Goal: Complete application form

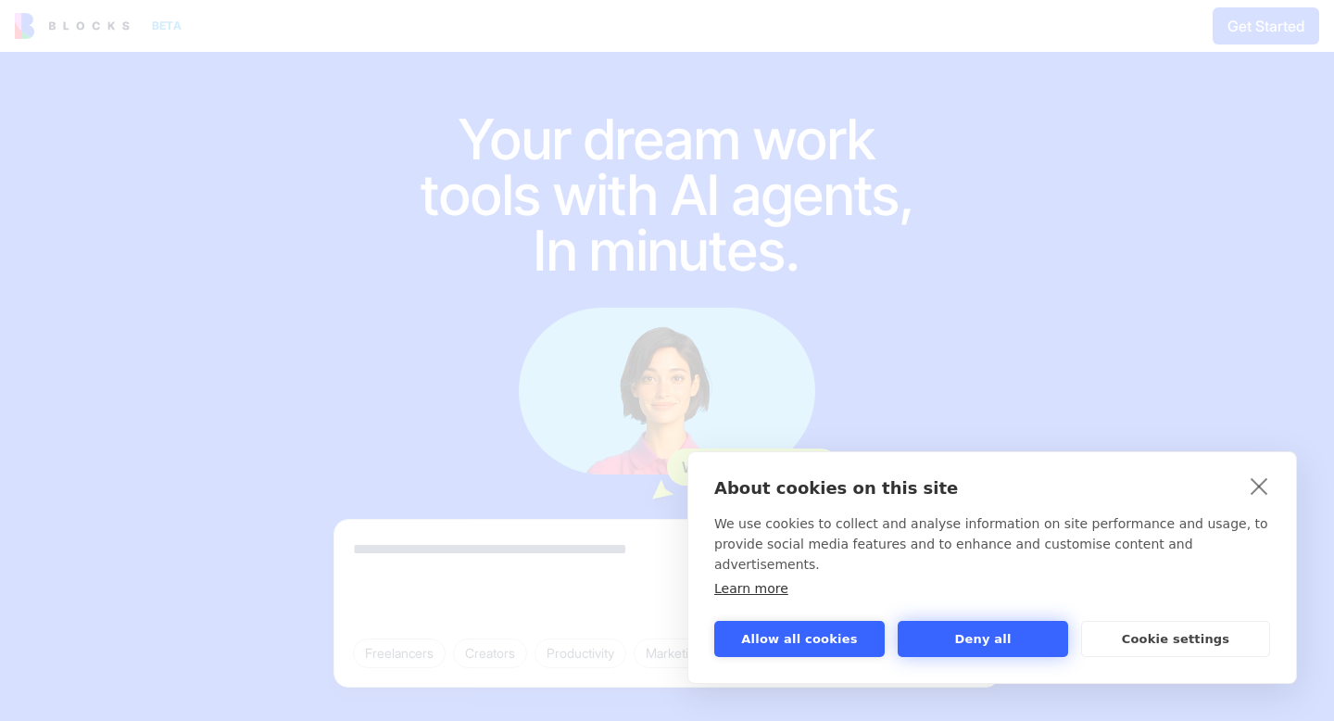
click at [966, 637] on button "Deny all" at bounding box center [983, 639] width 171 height 36
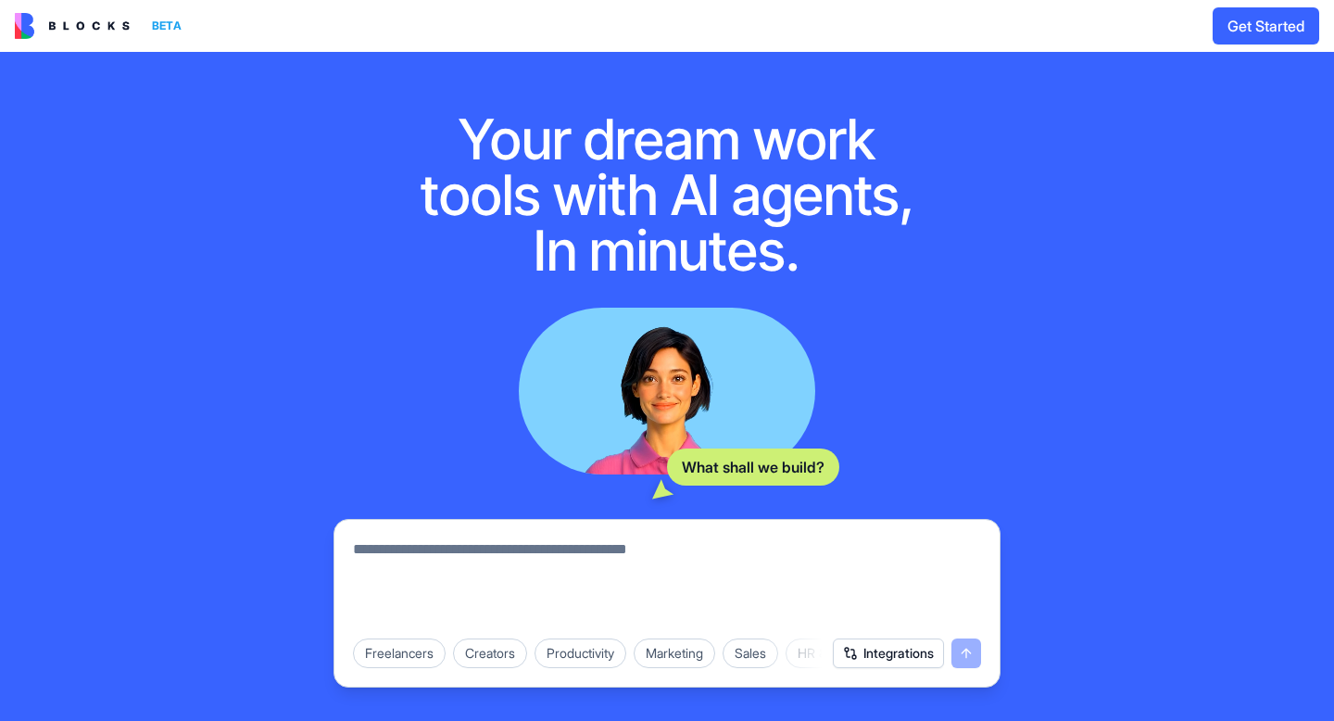
click at [893, 655] on button "Integrations" at bounding box center [888, 654] width 111 height 30
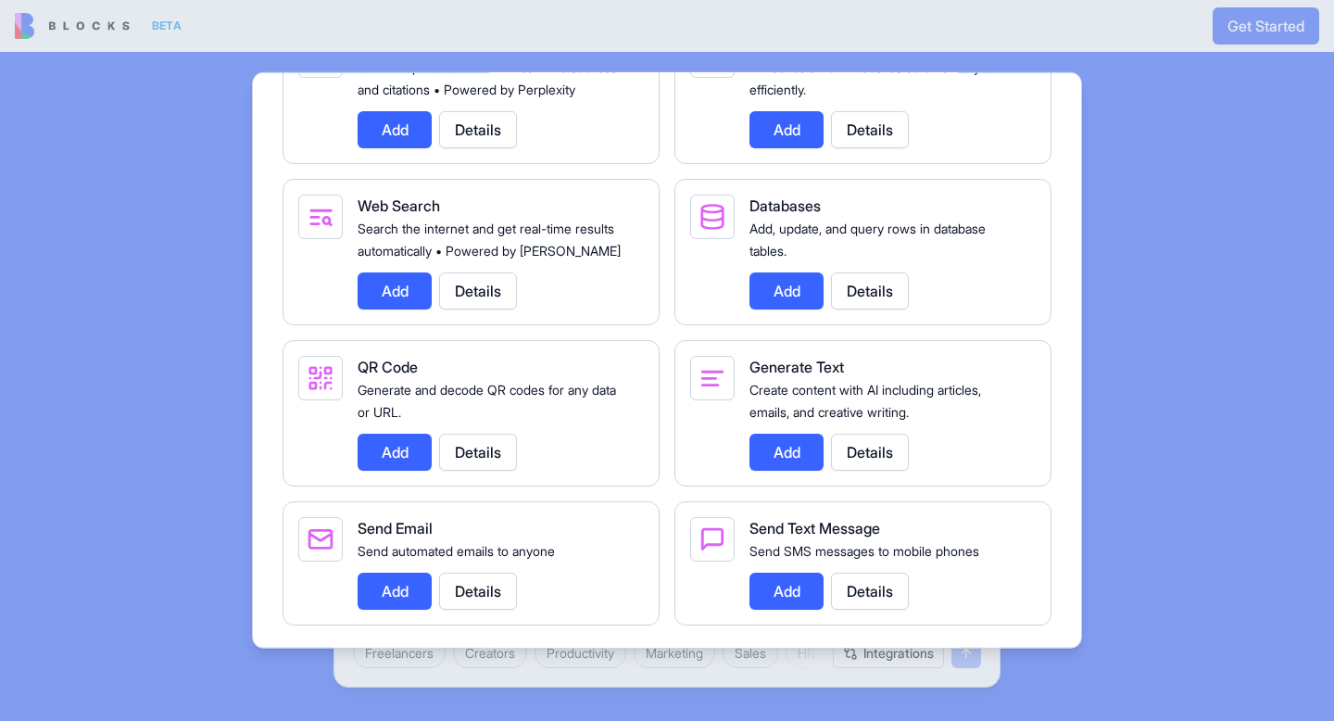
scroll to position [2358, 0]
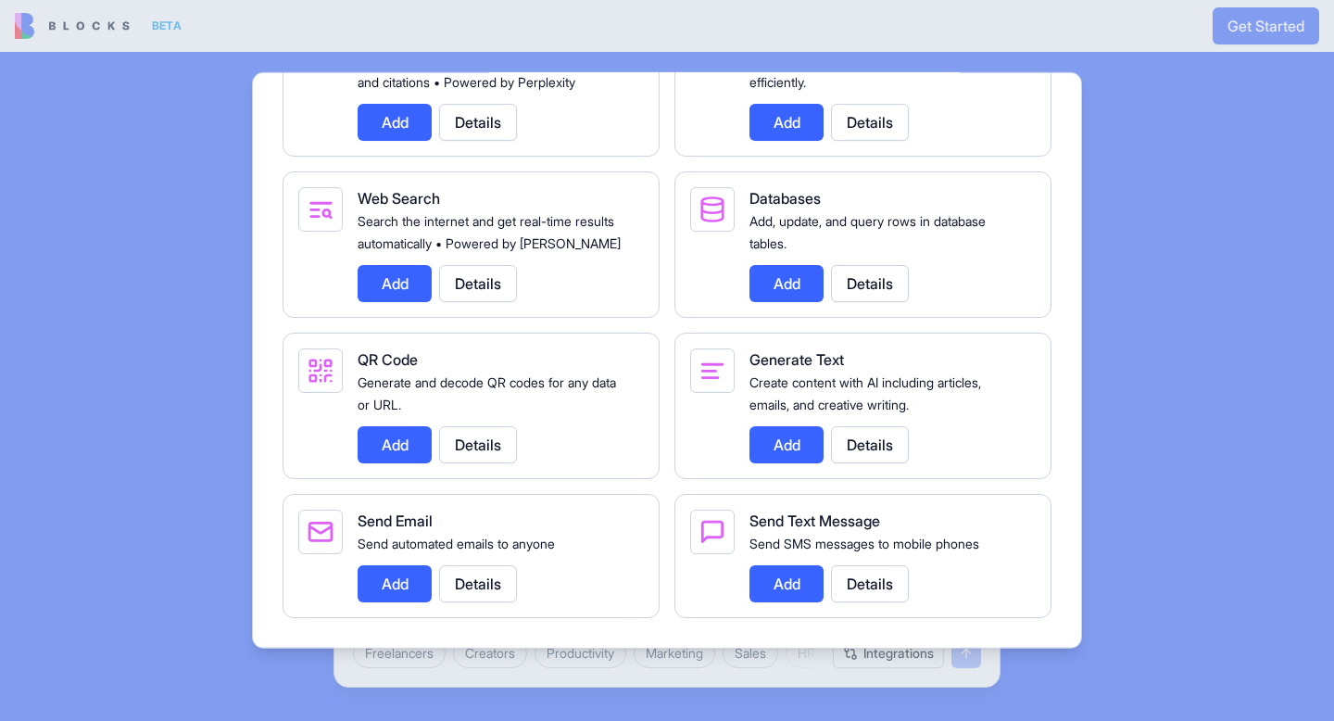
click at [778, 591] on button "Add" at bounding box center [787, 583] width 74 height 37
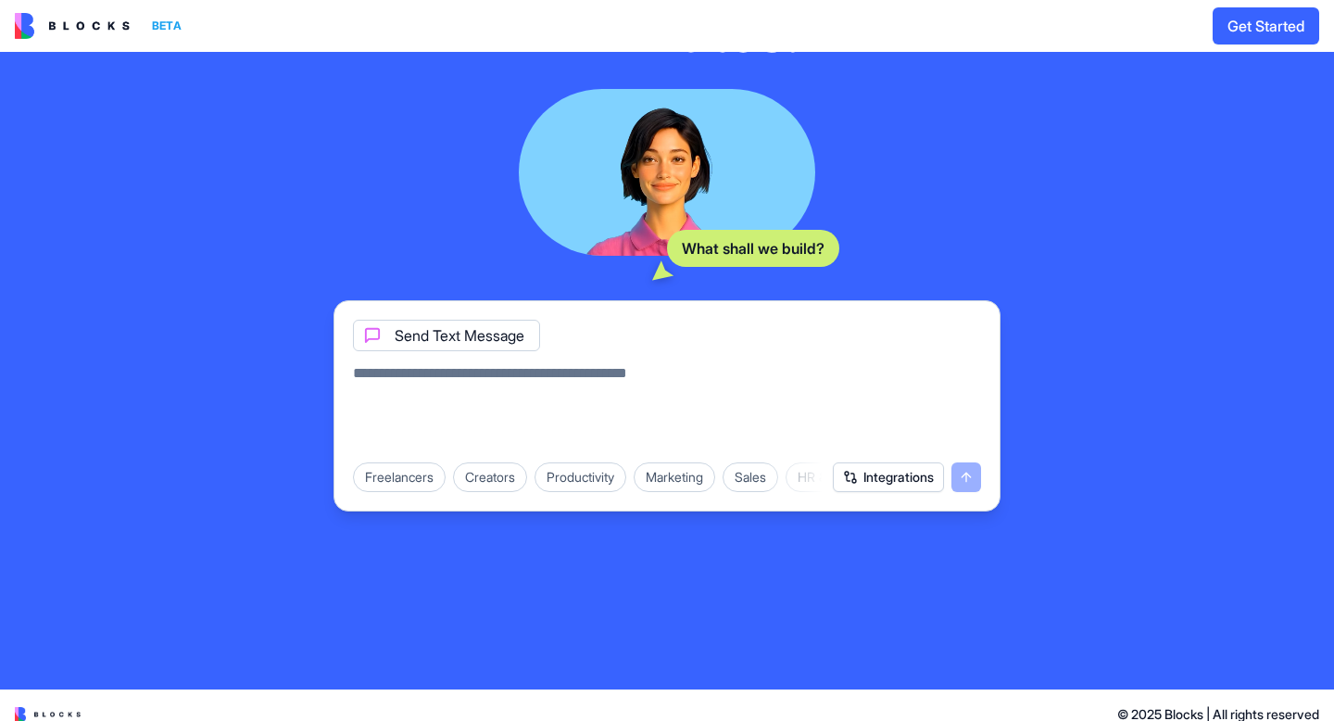
scroll to position [236, 0]
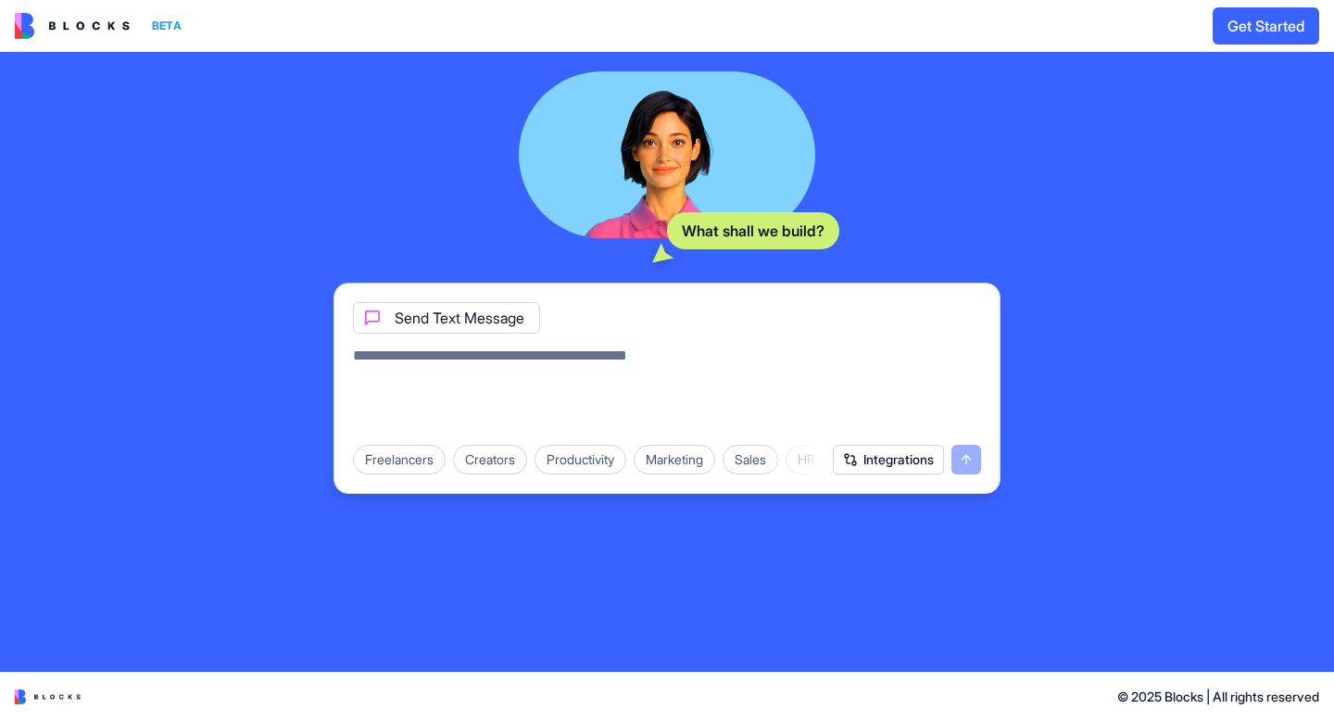
click at [484, 360] on textarea at bounding box center [667, 389] width 628 height 89
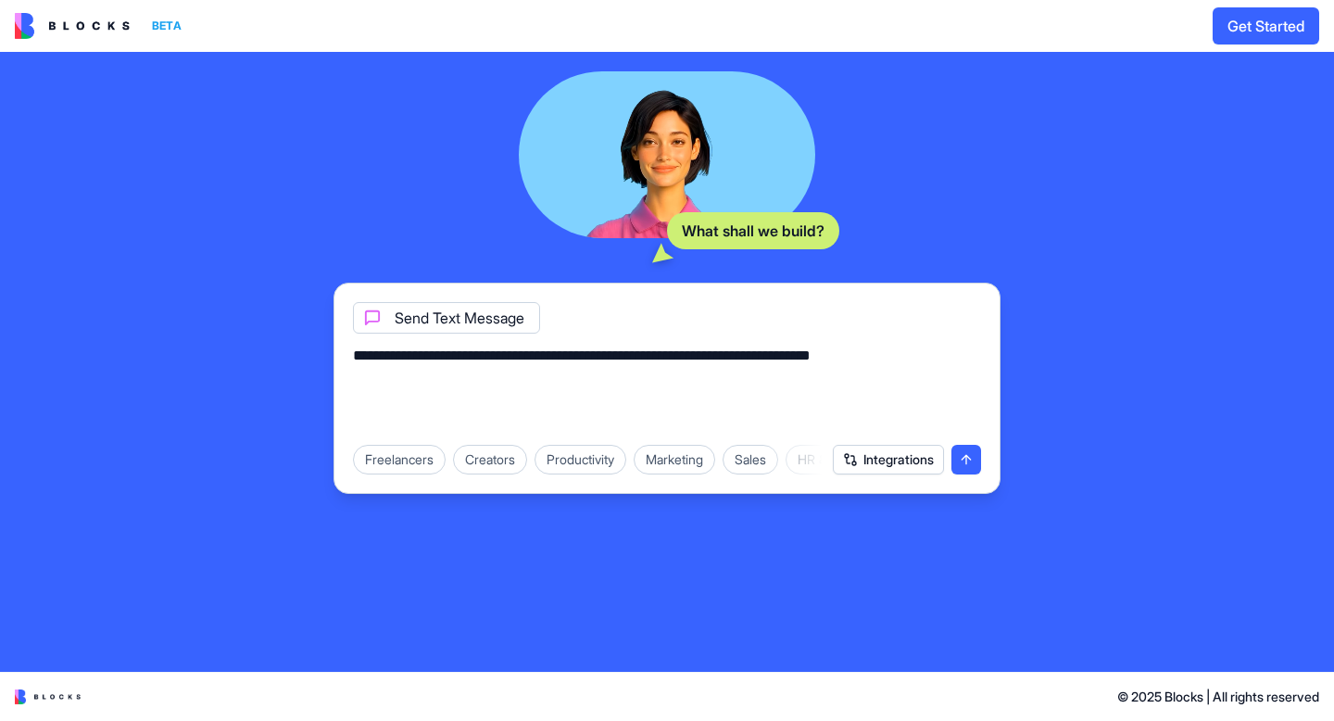
type textarea "**********"
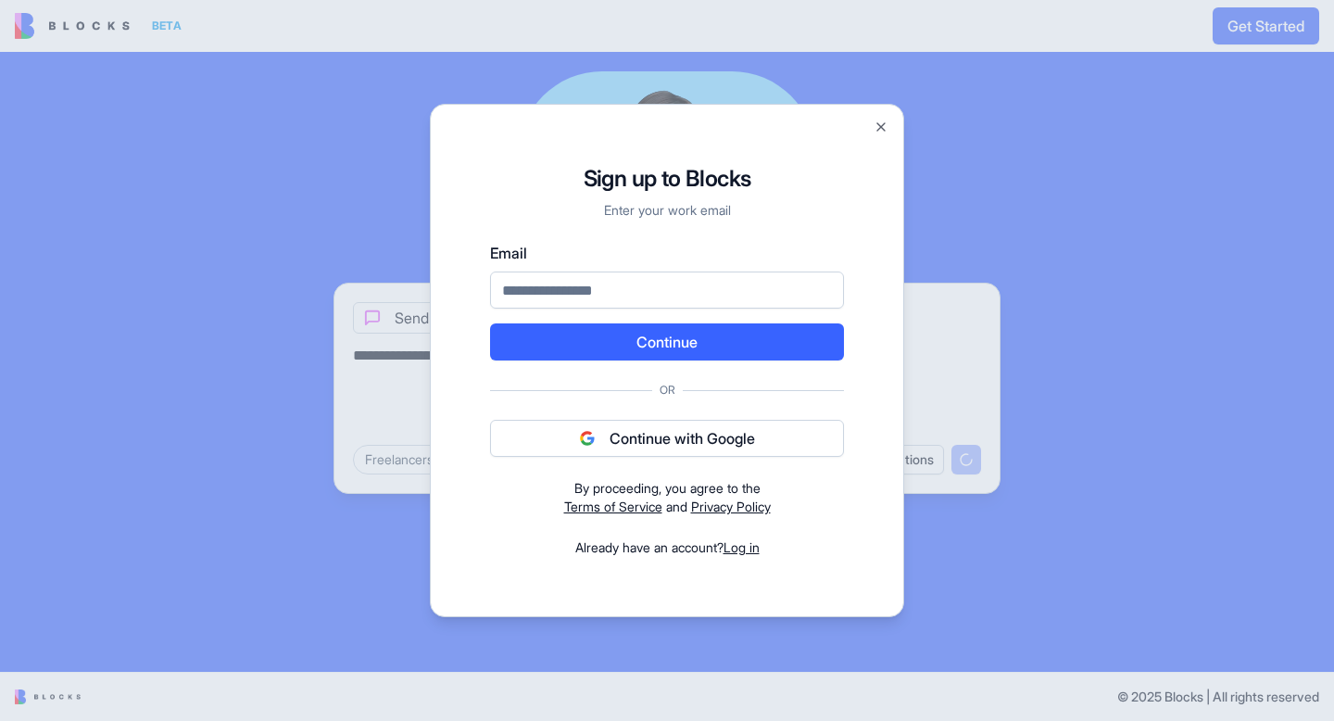
click at [689, 442] on button "Continue with Google" at bounding box center [667, 438] width 354 height 37
